Goal: Information Seeking & Learning: Learn about a topic

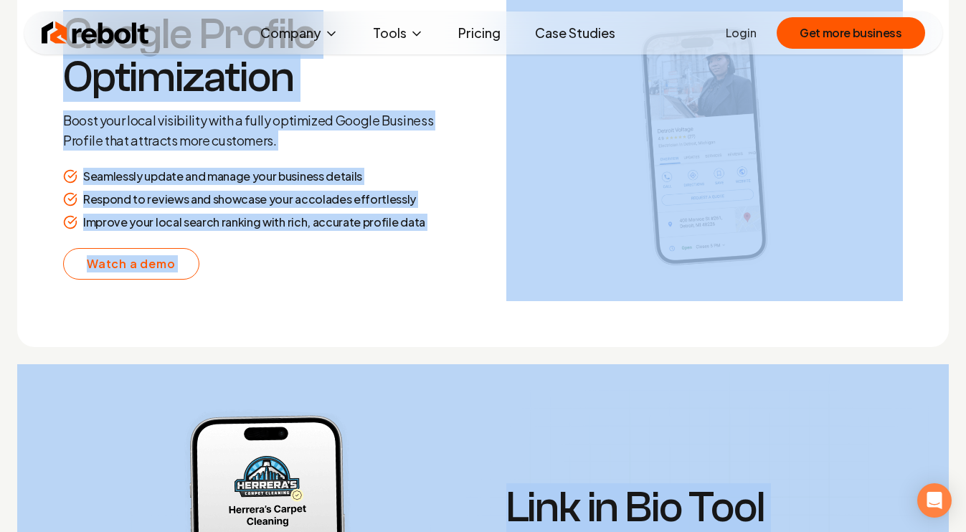
scroll to position [2847, 0]
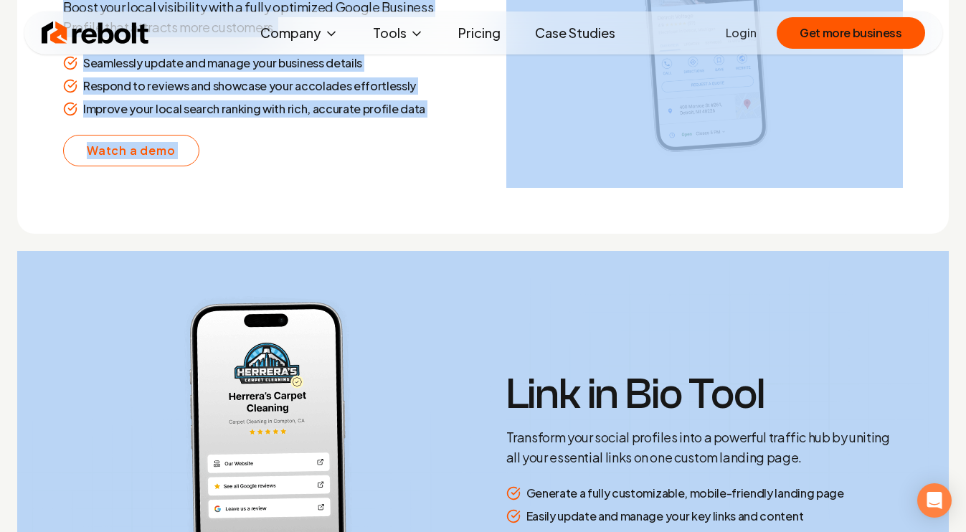
drag, startPoint x: 66, startPoint y: 247, endPoint x: 700, endPoint y: 307, distance: 636.6
click at [713, 260] on img at bounding box center [482, 460] width 931 height 419
click at [638, 304] on img at bounding box center [482, 460] width 931 height 419
click at [679, 222] on section "Google Profile Optimization Boost your local visibility with a fully optimized …" at bounding box center [482, 32] width 931 height 401
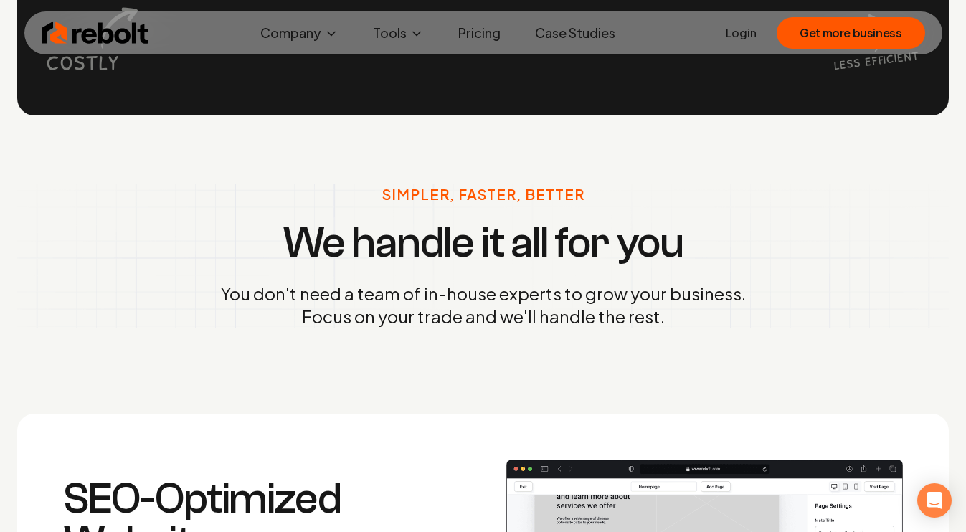
scroll to position [1473, 0]
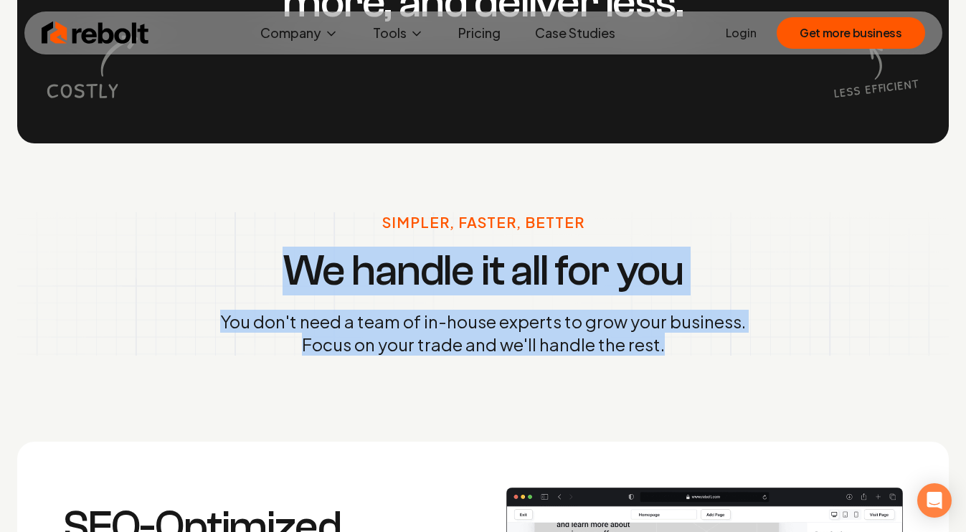
drag, startPoint x: 323, startPoint y: 206, endPoint x: 667, endPoint y: 366, distance: 378.8
click at [667, 366] on div "Simpler, Faster, Better We handle it all for you You don't need a team of in-ho…" at bounding box center [483, 283] width 966 height 281
copy div "We handle it all for you You don't need a team of in-house experts to grow your…"
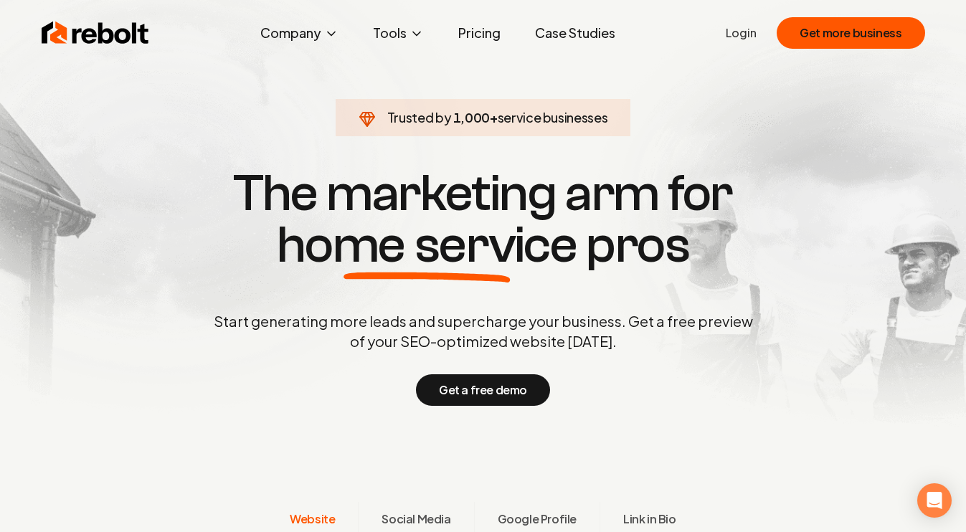
scroll to position [0, 0]
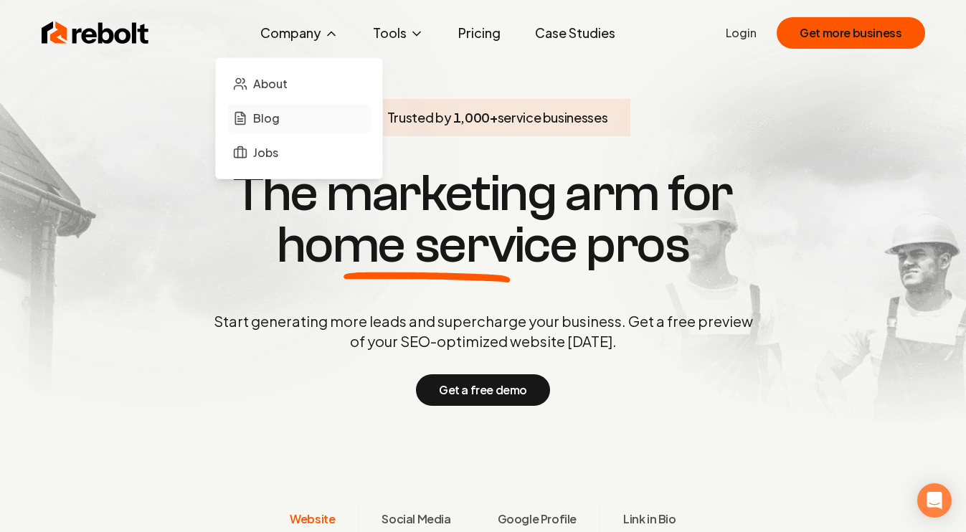
click at [280, 122] on span "Blog" at bounding box center [266, 118] width 27 height 17
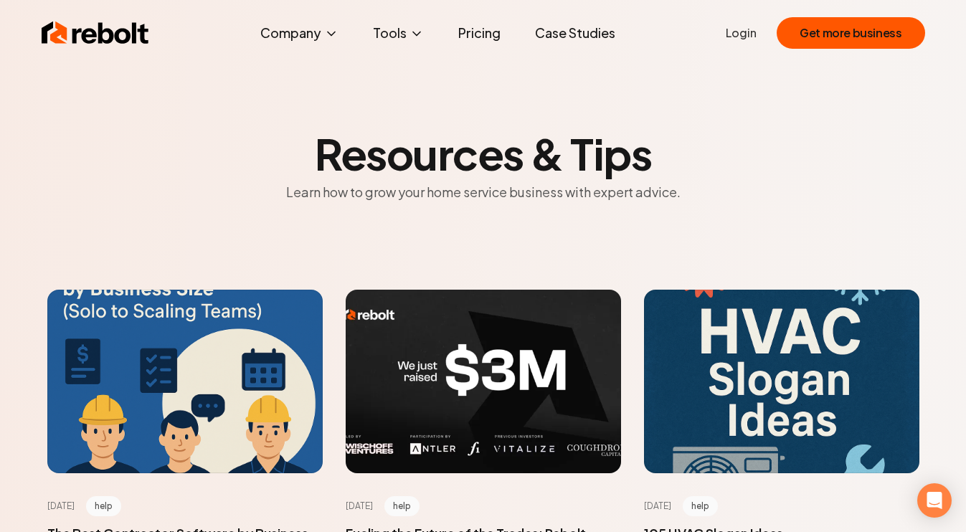
click at [569, 40] on link "Case Studies" at bounding box center [574, 33] width 103 height 29
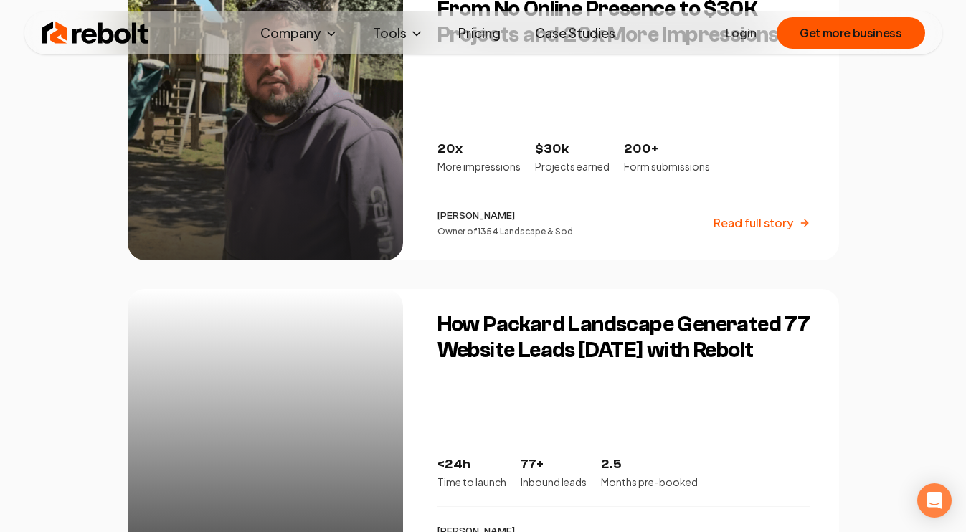
scroll to position [1965, 0]
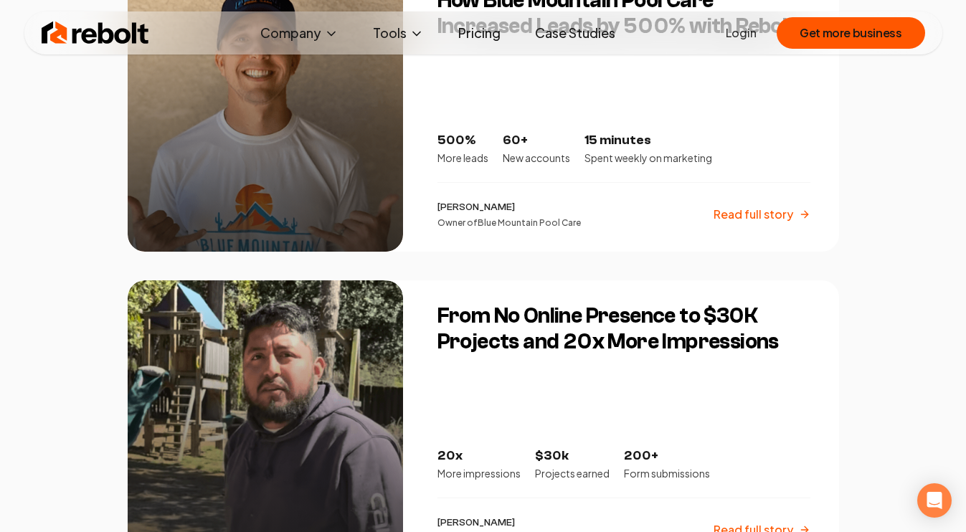
click at [464, 26] on link "Pricing" at bounding box center [479, 33] width 65 height 29
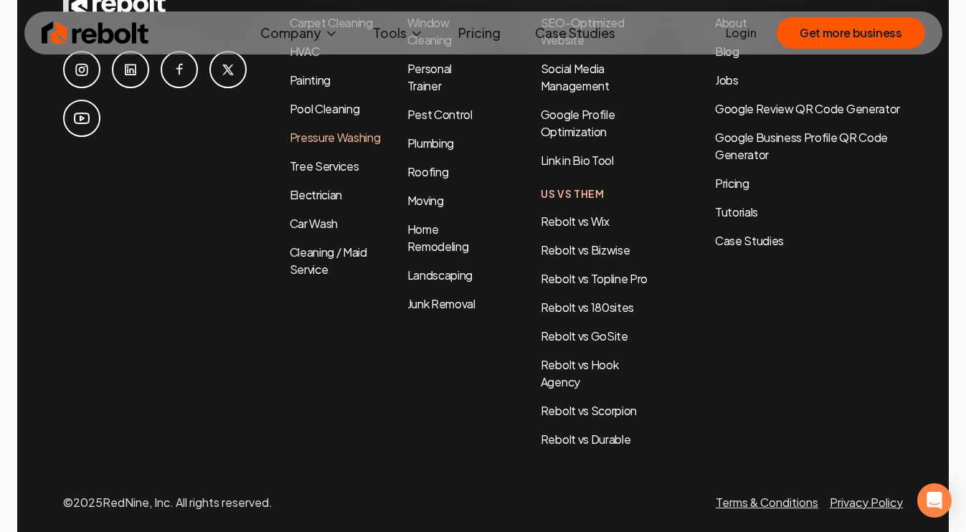
scroll to position [3277, 0]
click at [117, 39] on img at bounding box center [96, 33] width 108 height 29
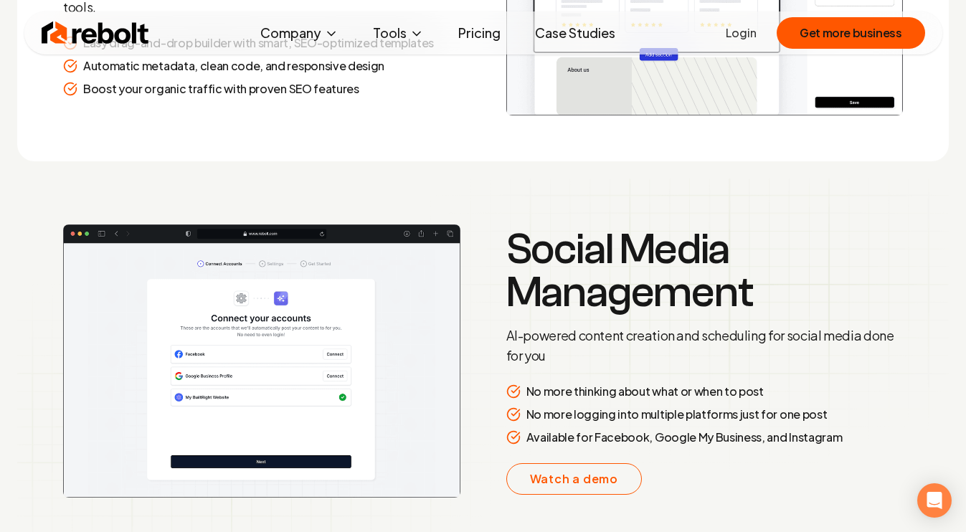
scroll to position [2121, 0]
